Goal: Task Accomplishment & Management: Complete application form

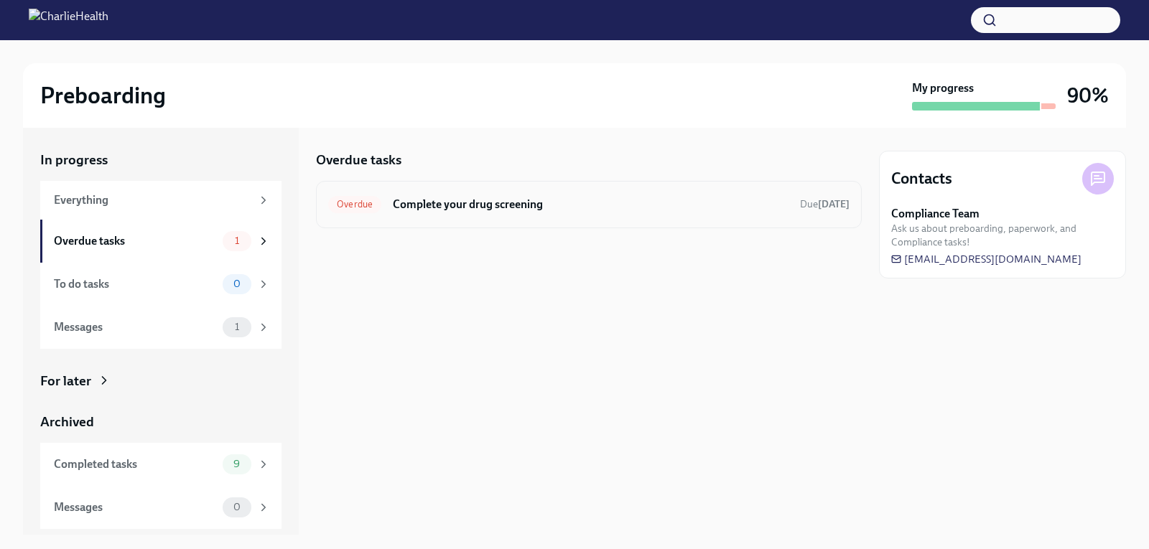
click at [442, 212] on h6 "Complete your drug screening" at bounding box center [591, 205] width 396 height 16
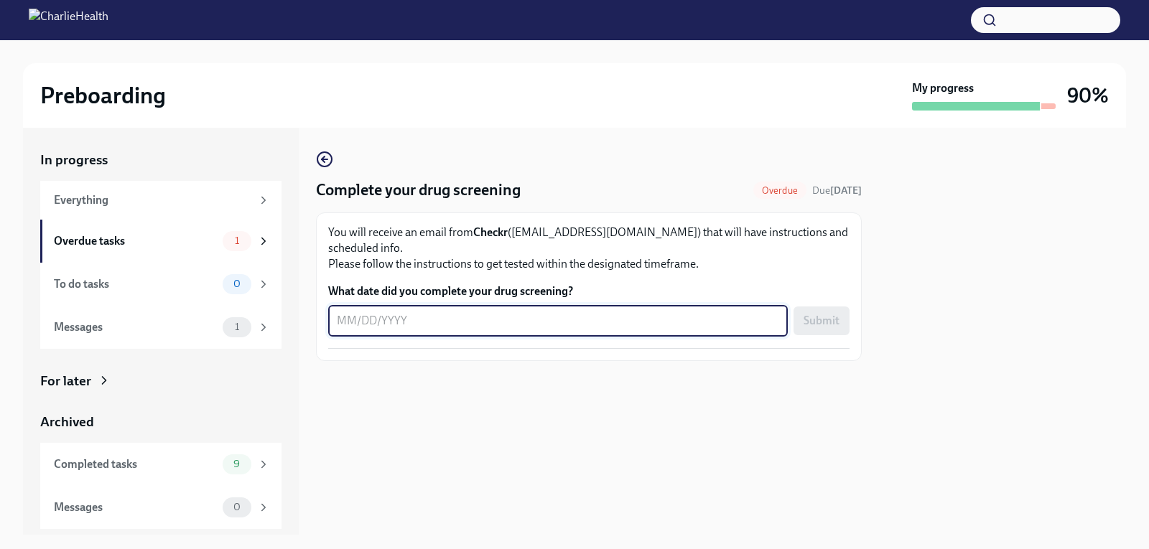
click at [498, 312] on textarea "What date did you complete your drug screening?" at bounding box center [558, 320] width 442 height 17
type textarea "09172025"
click at [823, 314] on span "Submit" at bounding box center [821, 321] width 36 height 14
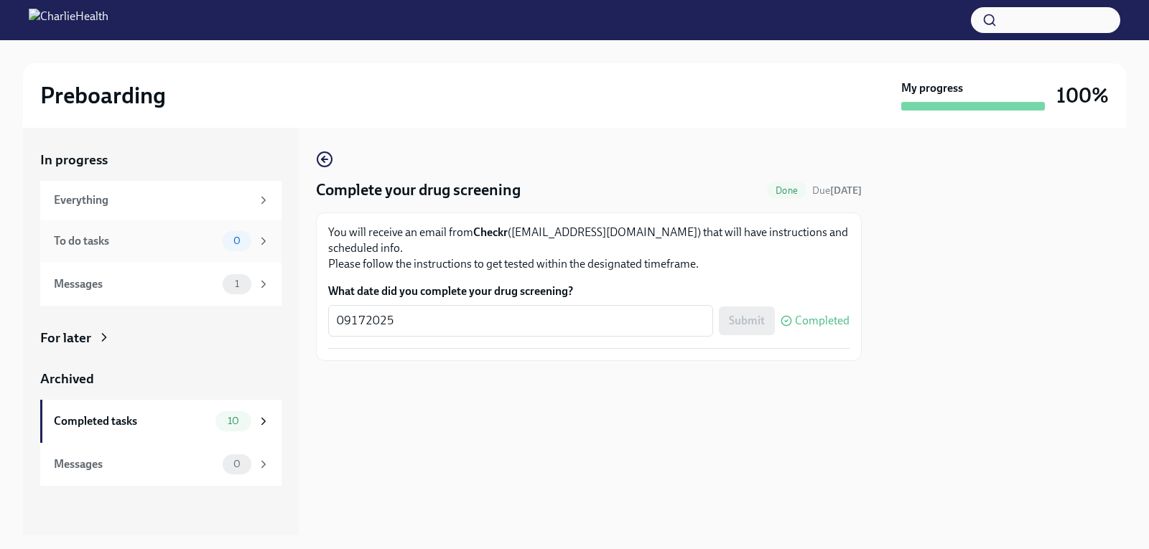
click at [188, 238] on div "To do tasks" at bounding box center [135, 241] width 163 height 16
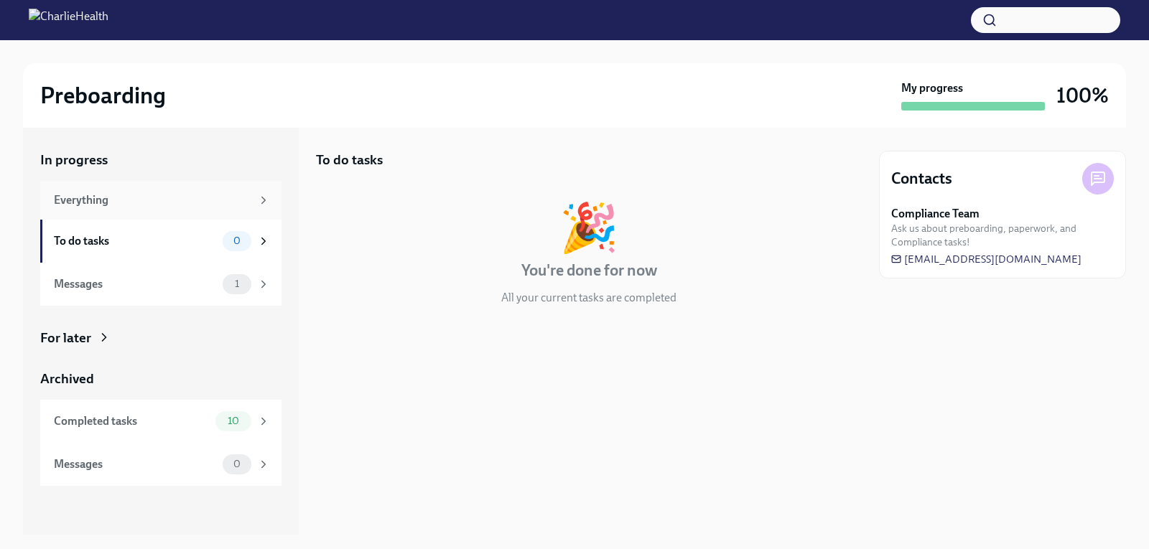
click at [167, 204] on div "Everything" at bounding box center [152, 200] width 197 height 16
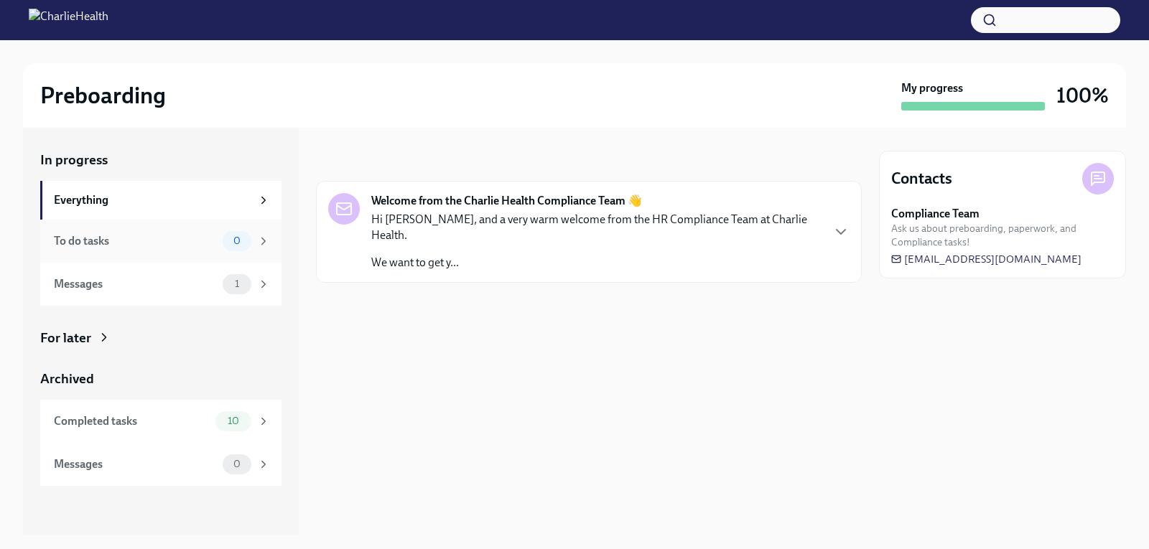
click at [164, 235] on div "To do tasks" at bounding box center [135, 241] width 163 height 16
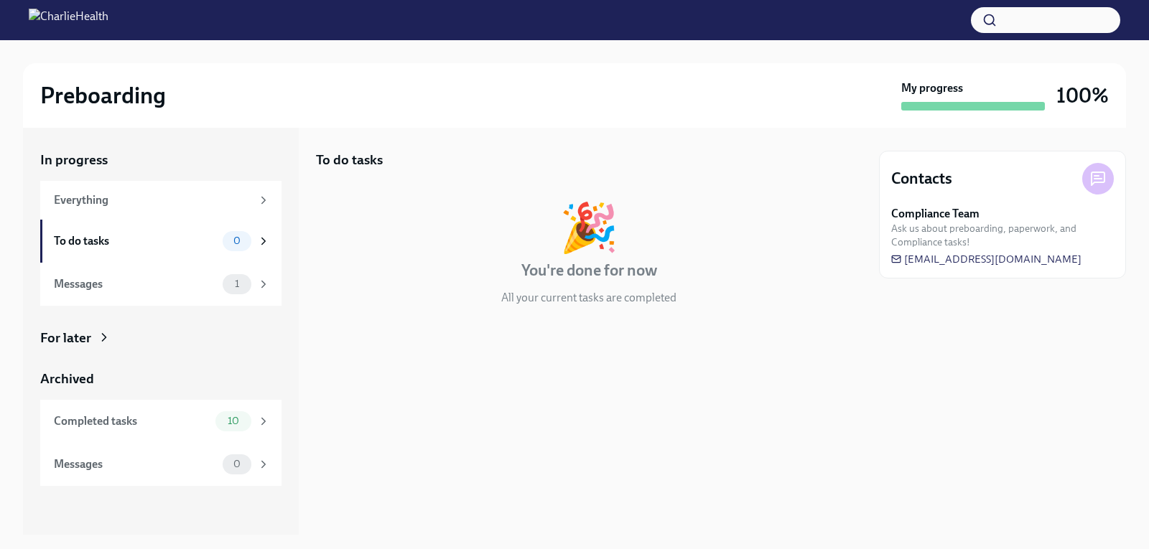
click at [451, 246] on div "🎉 You're done for now All your current tasks are completed" at bounding box center [589, 255] width 546 height 102
